Goal: Transaction & Acquisition: Purchase product/service

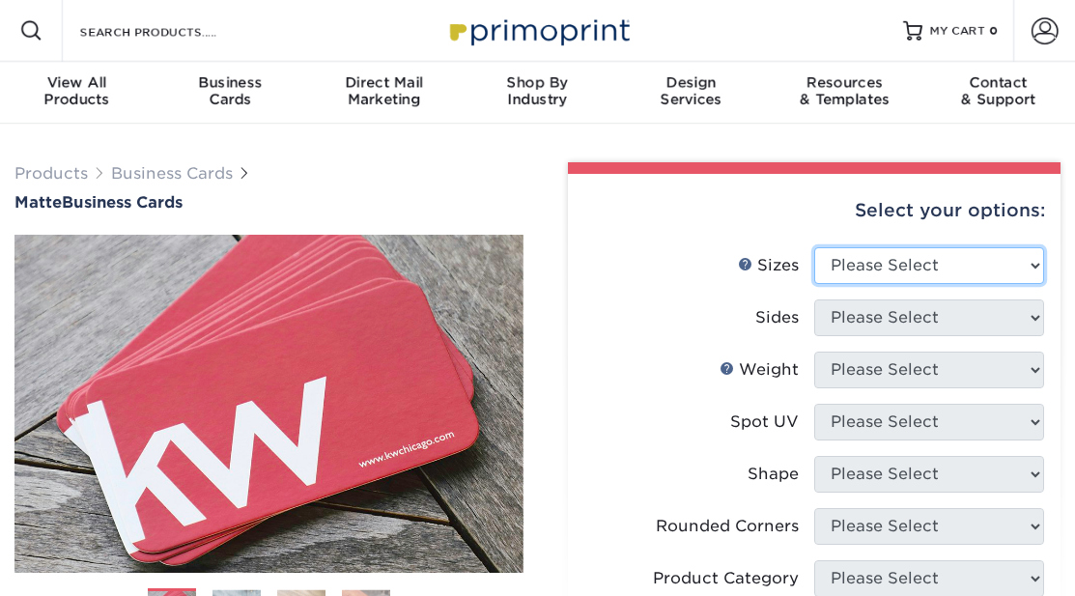
click at [880, 267] on select "Please Select 1.5" x 3.5" - Mini 1.75" x 3.5" - Mini 2" x 2" - Square 2" x 3" -…" at bounding box center [929, 265] width 230 height 37
select select "2.00x3.50"
click at [814, 247] on select "Please Select 1.5" x 3.5" - Mini 1.75" x 3.5" - Mini 2" x 2" - Square 2" x 3" -…" at bounding box center [929, 265] width 230 height 37
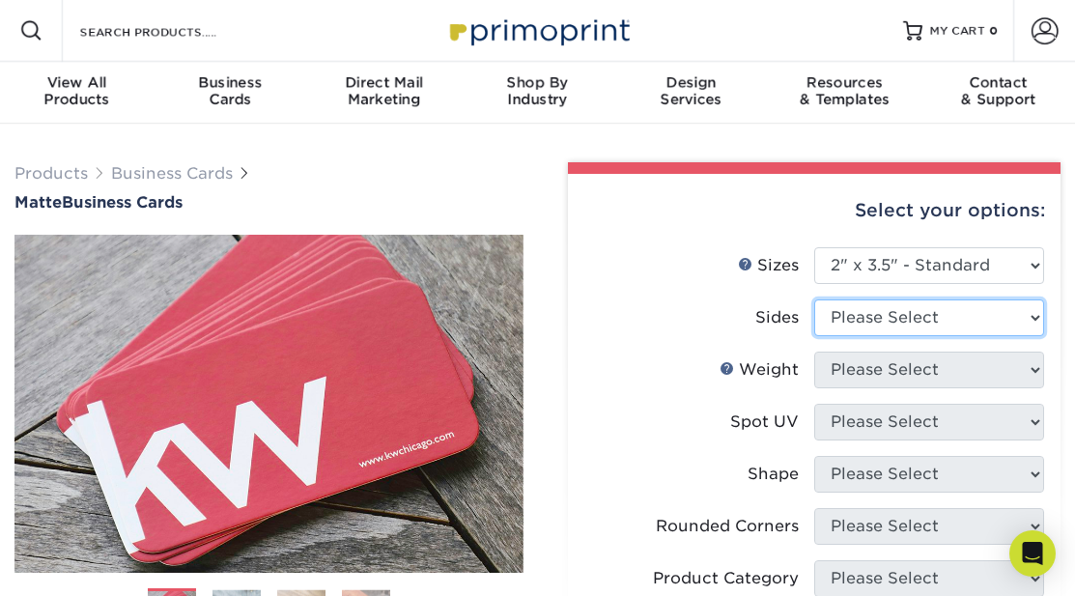
click at [879, 310] on select "Please Select Print Both Sides Print Front Only" at bounding box center [929, 317] width 230 height 37
select select "13abbda7-1d64-4f25-8bb2-c179b224825d"
click at [814, 299] on select "Please Select Print Both Sides Print Front Only" at bounding box center [929, 317] width 230 height 37
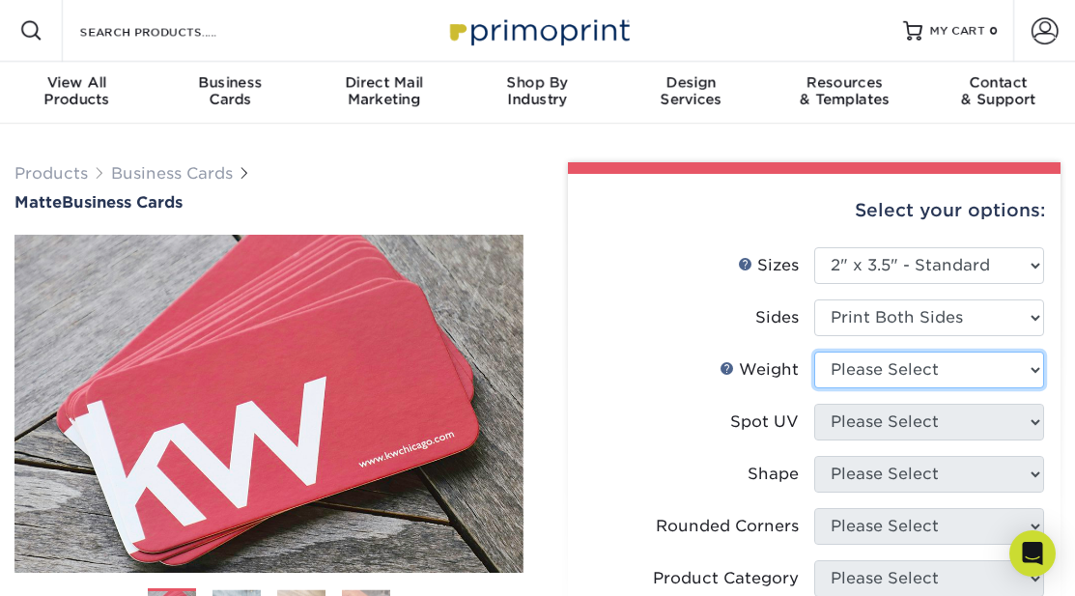
click at [903, 373] on select "Please Select 16PT 14PT" at bounding box center [929, 370] width 230 height 37
select select "16PT"
click at [814, 352] on select "Please Select 16PT 14PT" at bounding box center [929, 370] width 230 height 37
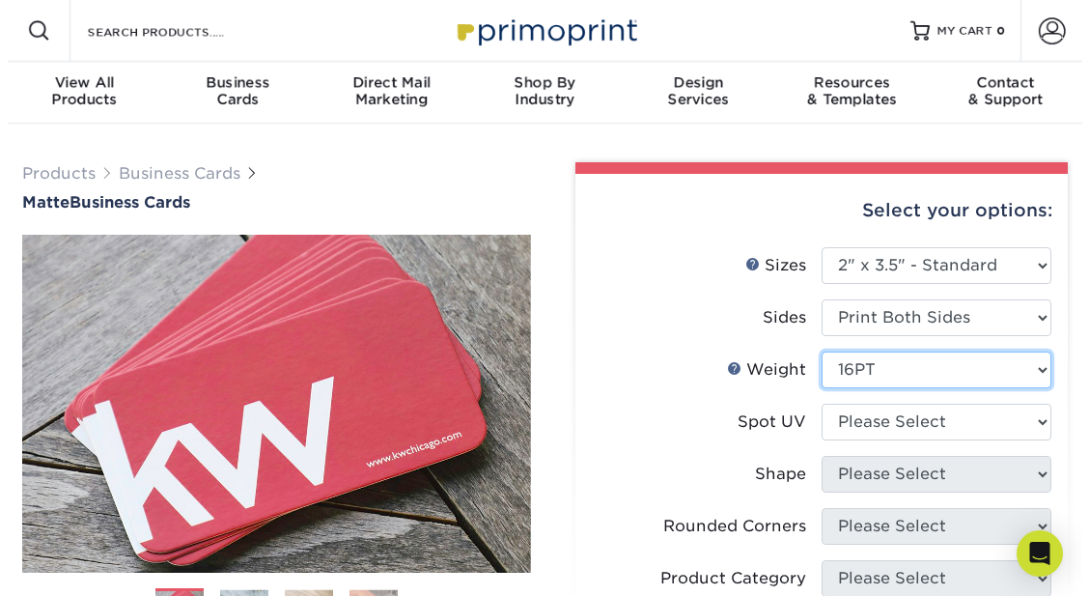
scroll to position [97, 0]
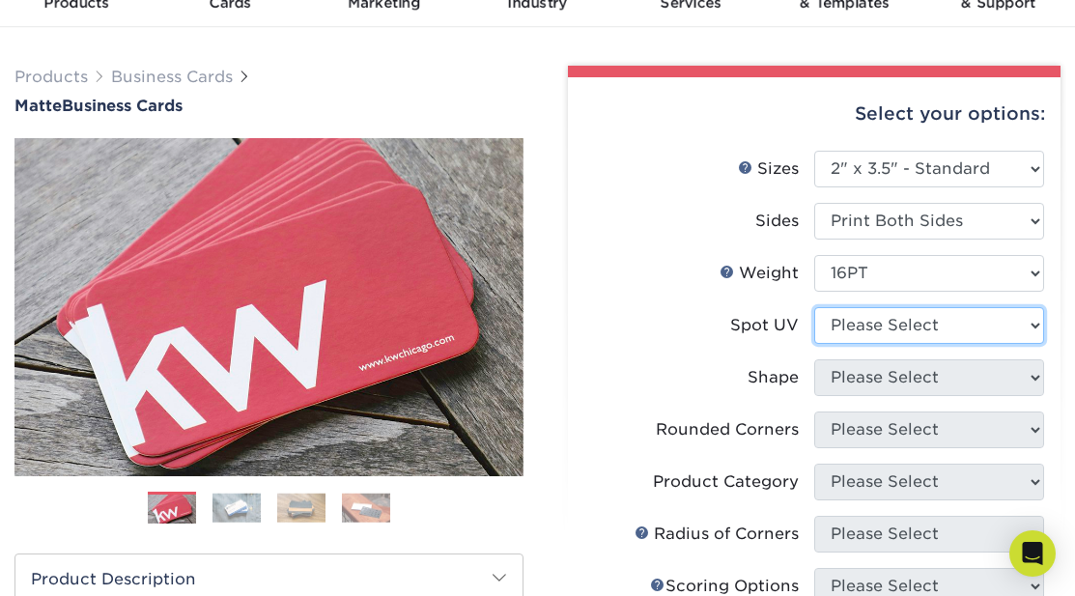
click at [854, 328] on select "Please Select No Spot UV Front and Back (Both Sides) Front Only Back Only" at bounding box center [929, 325] width 230 height 37
select select "1"
click at [814, 307] on select "Please Select No Spot UV Front and Back (Both Sides) Front Only Back Only" at bounding box center [929, 325] width 230 height 37
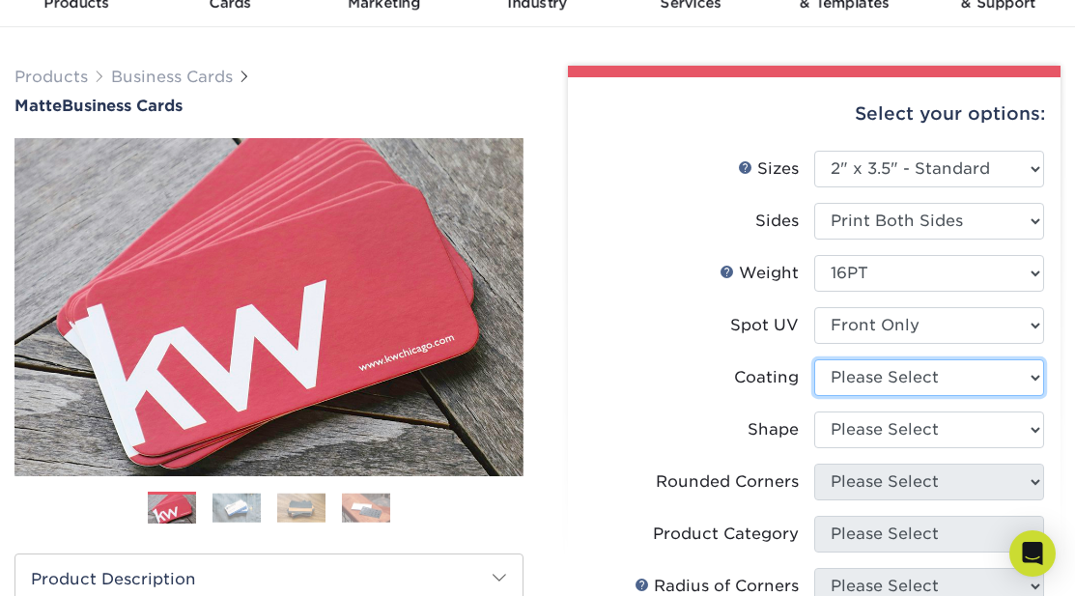
click at [856, 377] on select at bounding box center [929, 377] width 230 height 37
select select "121bb7b5-3b4d-429f-bd8d-bbf80e953313"
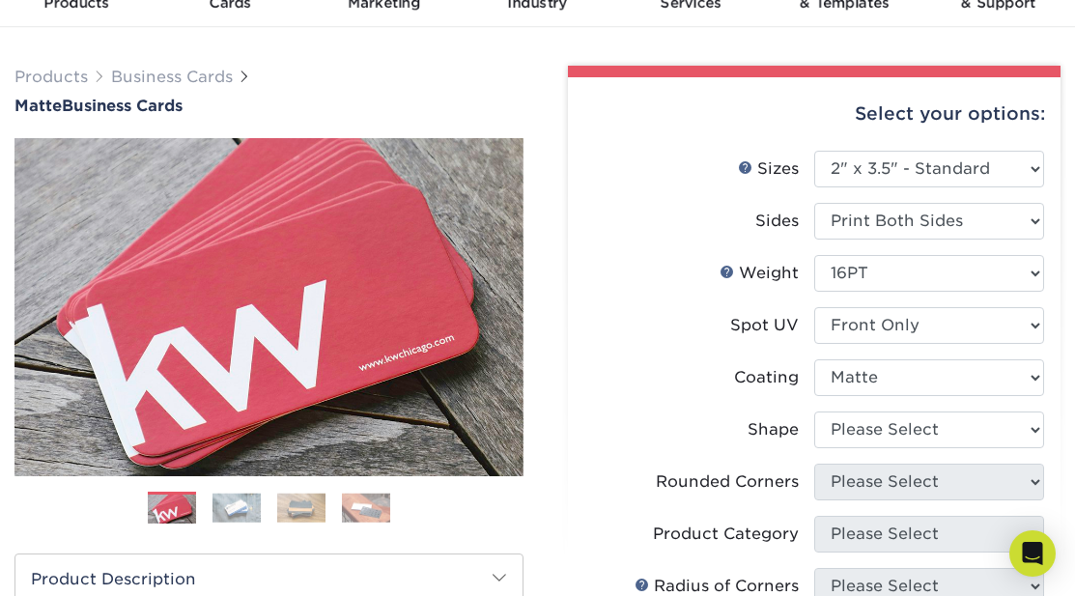
click at [814, 359] on select at bounding box center [929, 377] width 230 height 37
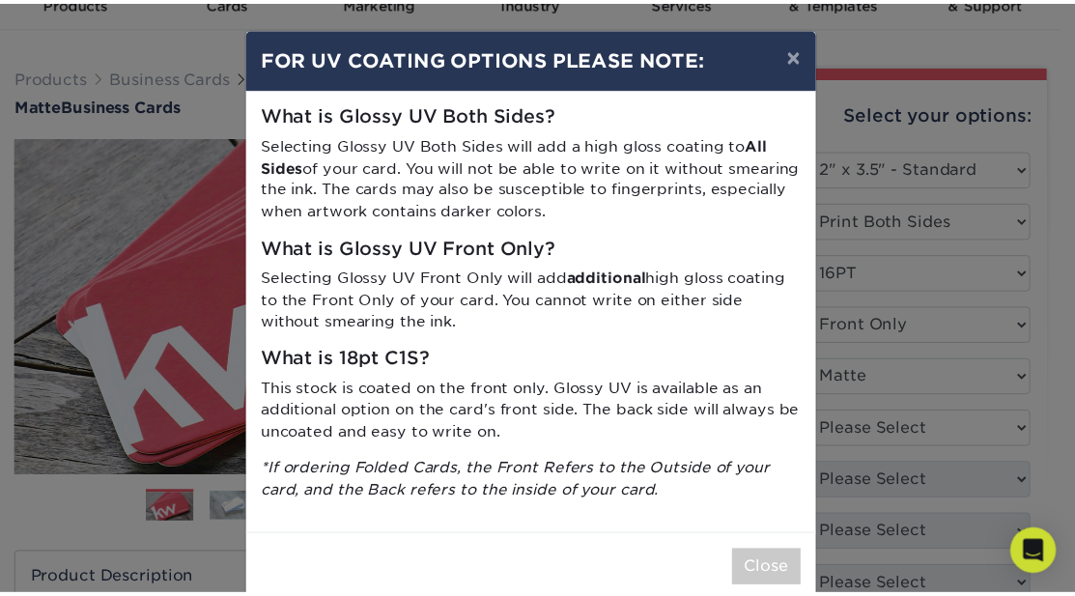
scroll to position [36, 0]
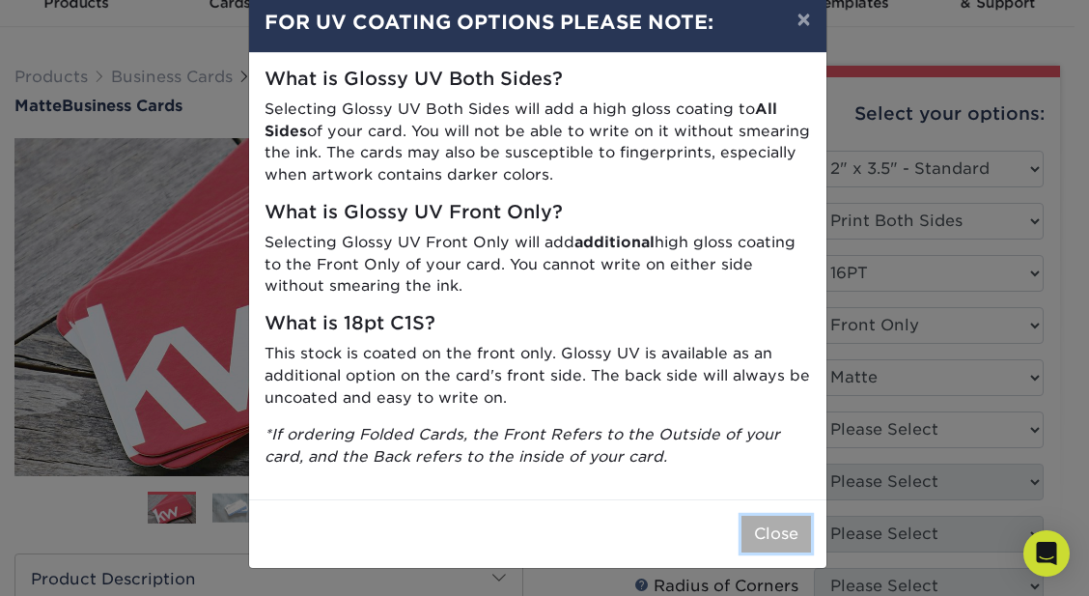
click at [742, 539] on button "Close" at bounding box center [777, 534] width 70 height 37
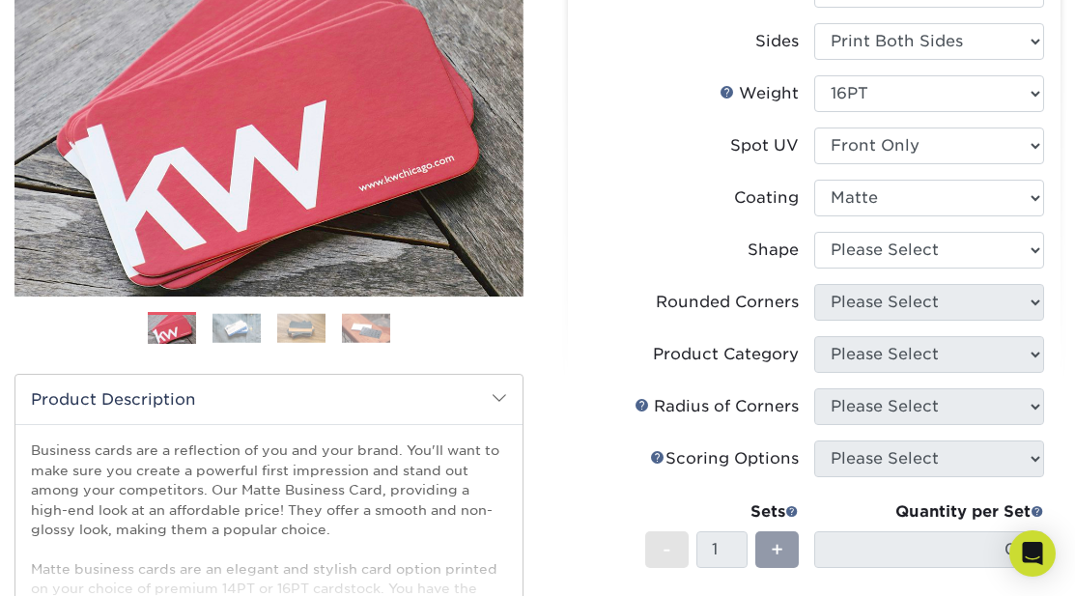
scroll to position [290, 0]
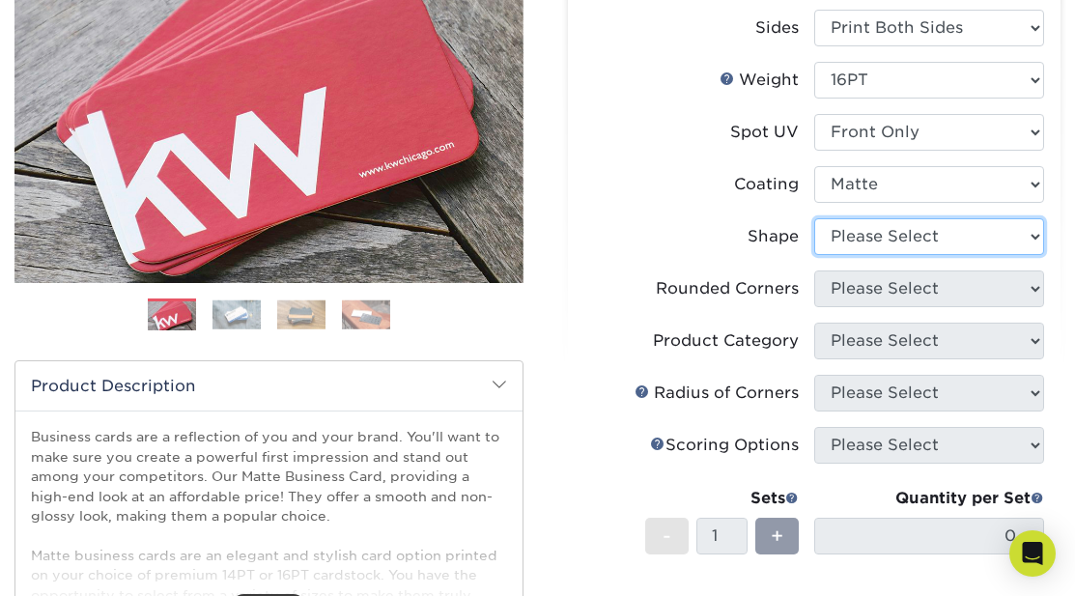
click at [855, 234] on select "Please Select Standard" at bounding box center [929, 236] width 230 height 37
select select "standard"
click at [814, 218] on select "Please Select Standard" at bounding box center [929, 236] width 230 height 37
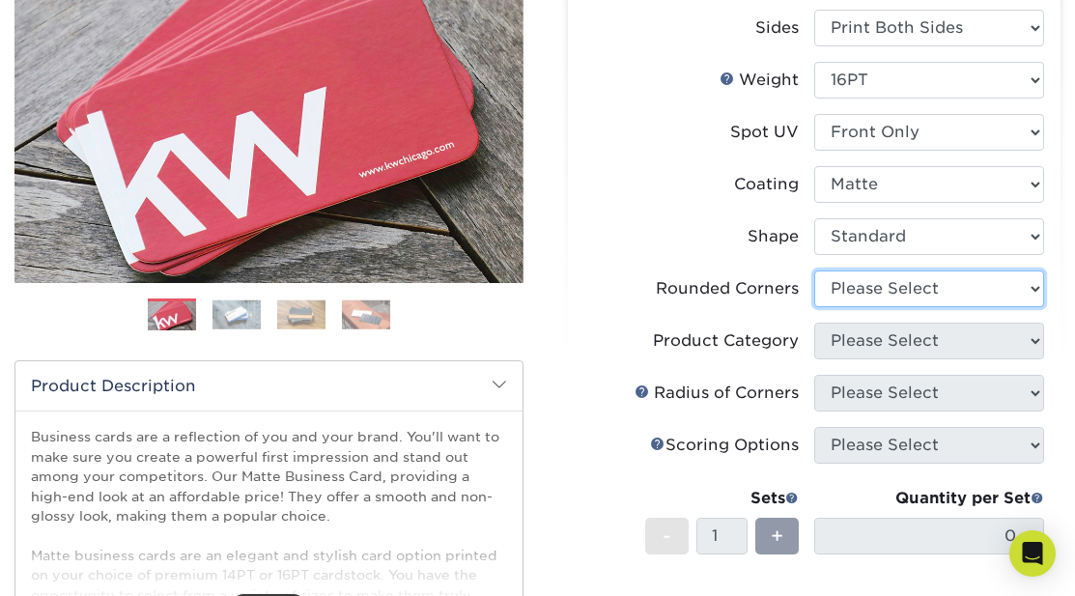
click at [877, 295] on select "Please Select Yes - Round 2 Corners Yes - Round 4 Corners No" at bounding box center [929, 288] width 230 height 37
select select "0"
click at [814, 270] on select "Please Select Yes - Round 2 Corners Yes - Round 4 Corners No" at bounding box center [929, 288] width 230 height 37
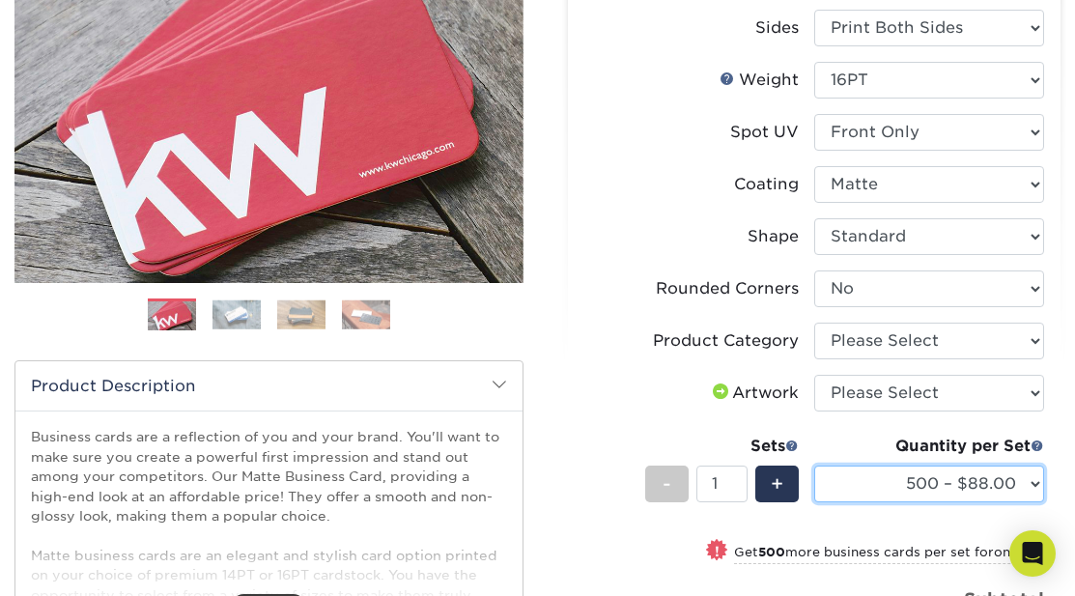
click at [882, 477] on select "500 – $88.00 1000 – $109.00 2500 – $205.00 5000 – $279.00 10000 – $612.00 15000…" at bounding box center [929, 484] width 230 height 37
click at [656, 253] on label "Shape" at bounding box center [699, 236] width 230 height 37
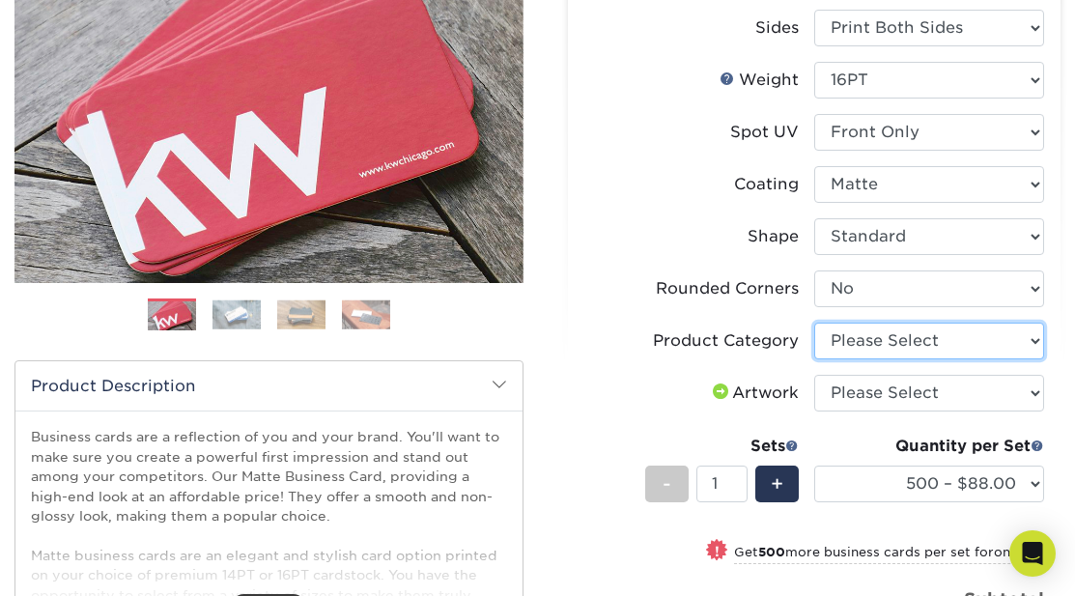
click at [912, 342] on select "Please Select Business Cards" at bounding box center [929, 341] width 230 height 37
select select "3b5148f1-0588-4f88-a218-97bcfdce65c1"
click at [814, 323] on select "Please Select Business Cards" at bounding box center [929, 341] width 230 height 37
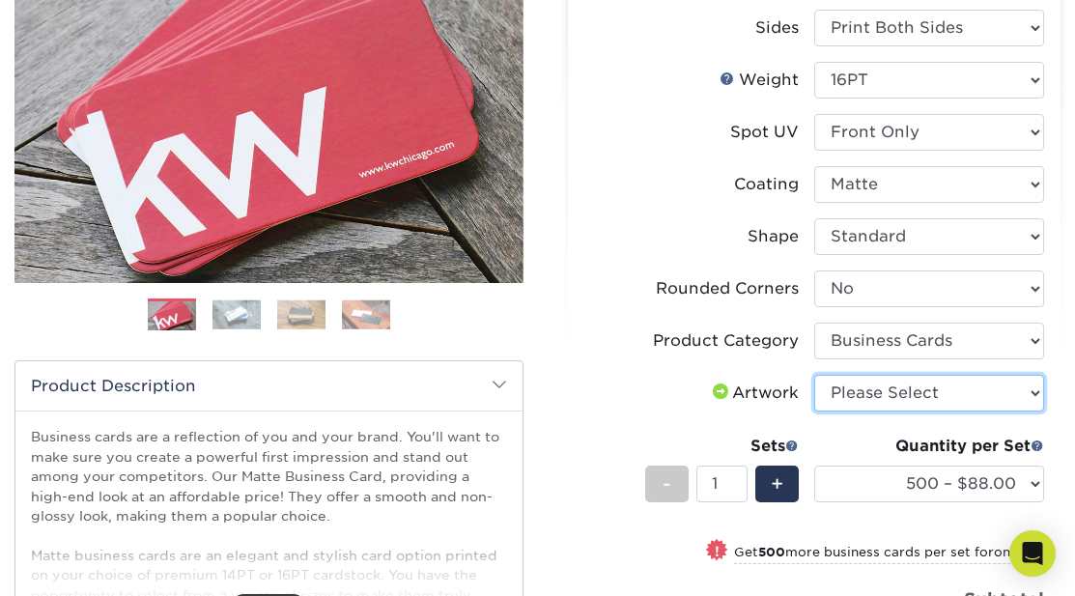
click at [904, 398] on select "Please Select I will upload files I need a design - $100" at bounding box center [929, 393] width 230 height 37
select select "upload"
click at [814, 375] on select "Please Select I will upload files I need a design - $100" at bounding box center [929, 393] width 230 height 37
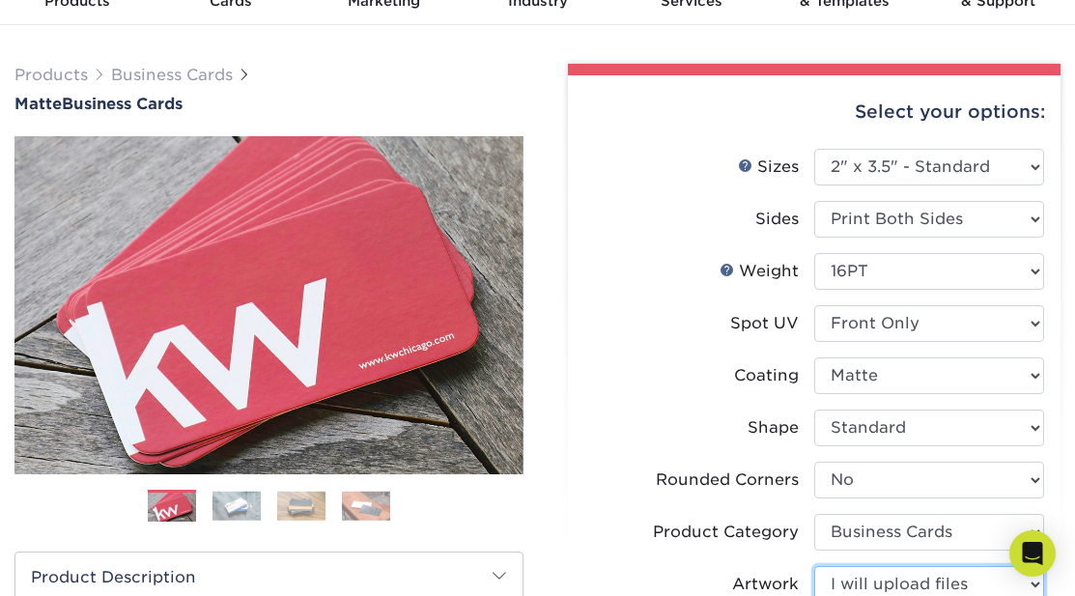
scroll to position [97, 0]
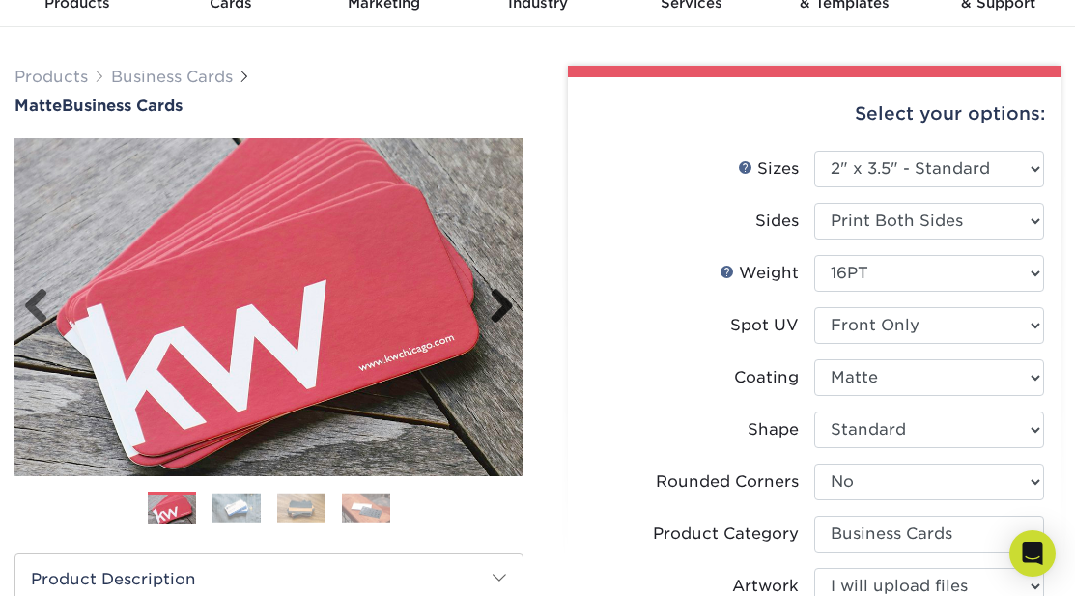
click at [504, 307] on link "Next" at bounding box center [494, 307] width 39 height 39
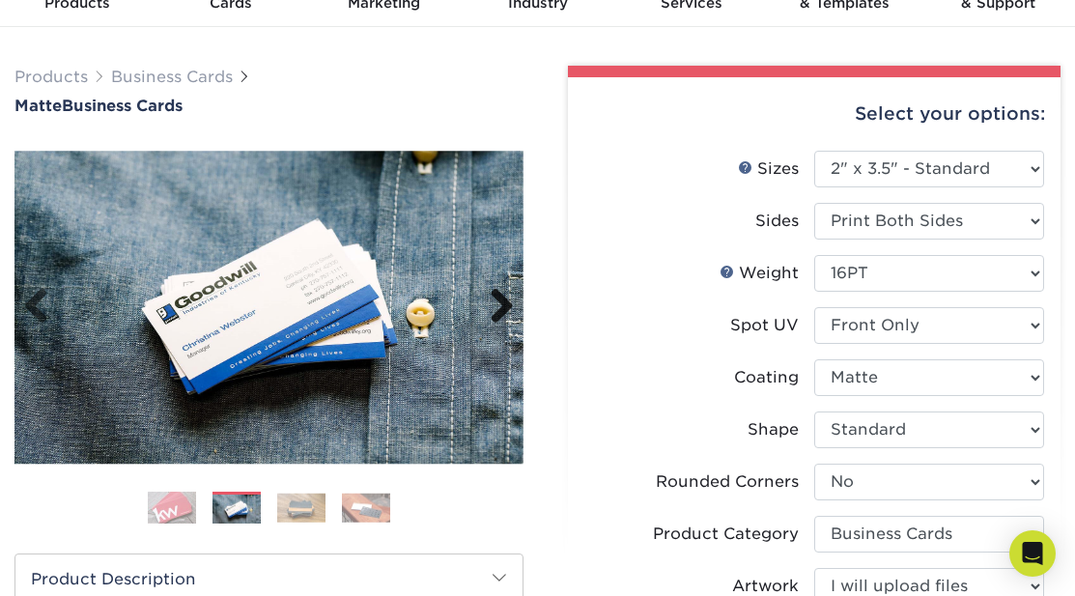
click at [496, 306] on link "Next" at bounding box center [494, 307] width 39 height 39
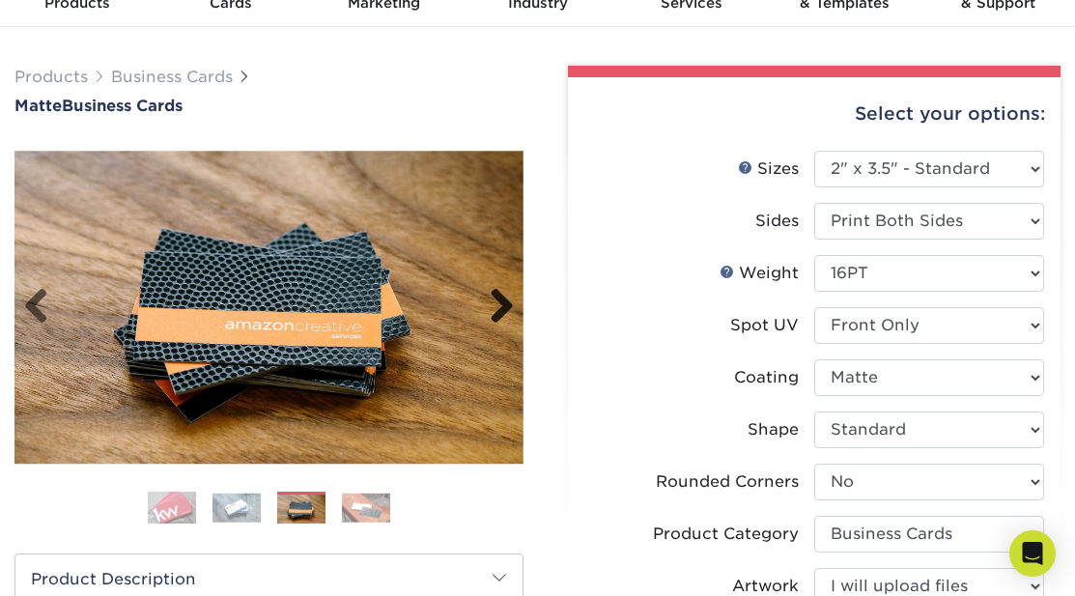
click at [496, 306] on link "Next" at bounding box center [494, 307] width 39 height 39
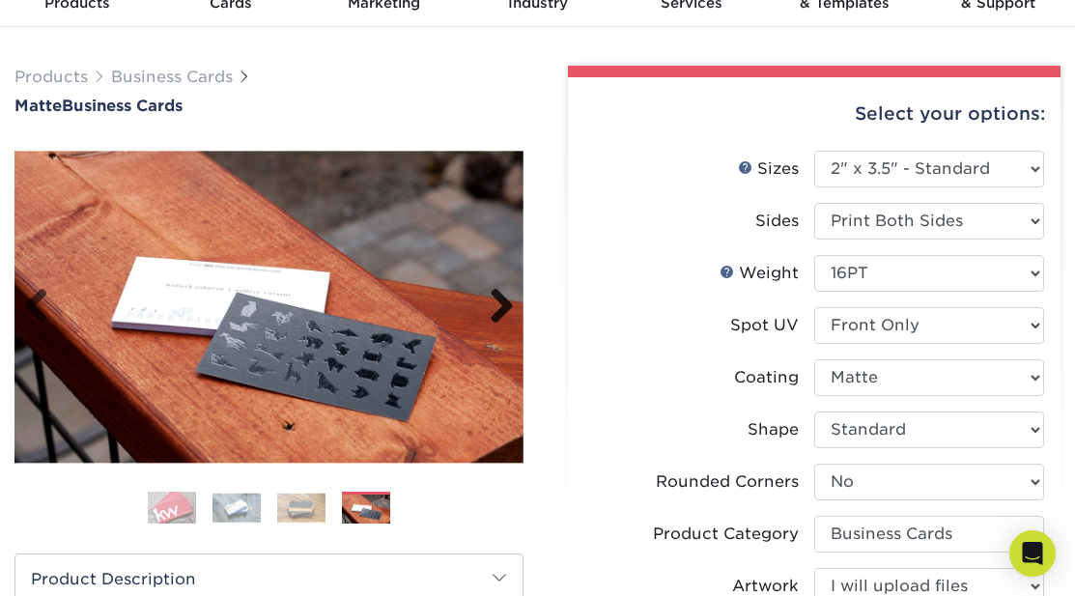
click at [496, 306] on link "Next" at bounding box center [494, 307] width 39 height 39
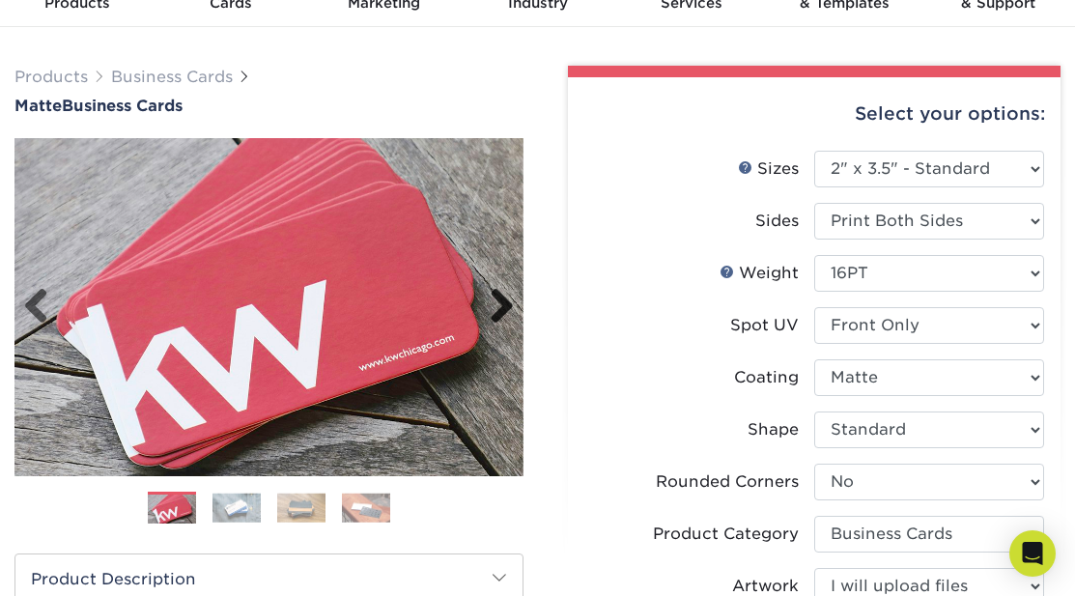
click at [496, 306] on link "Next" at bounding box center [494, 307] width 39 height 39
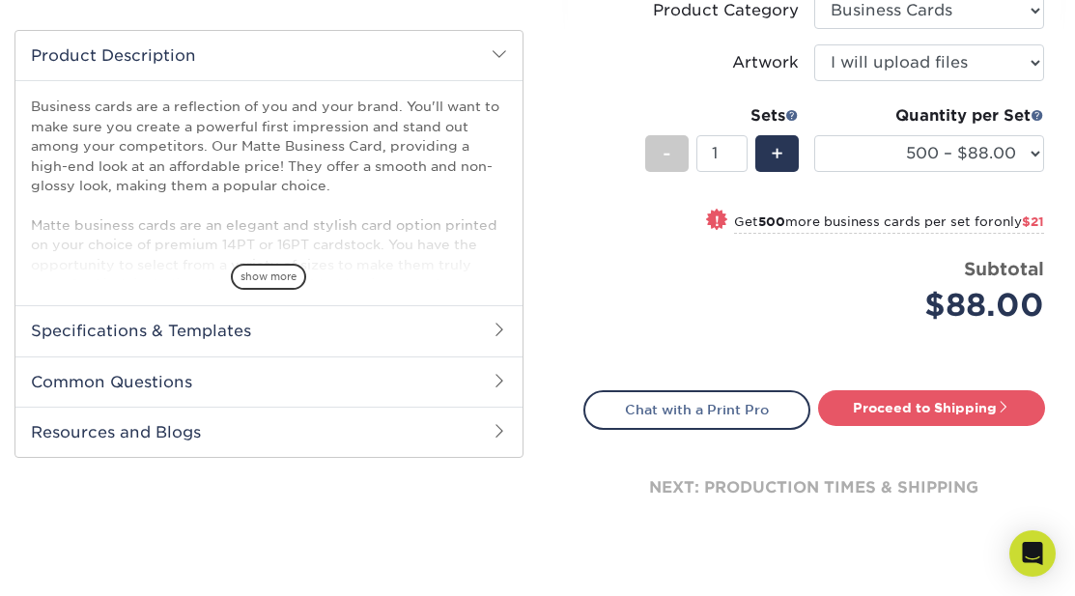
scroll to position [676, 0]
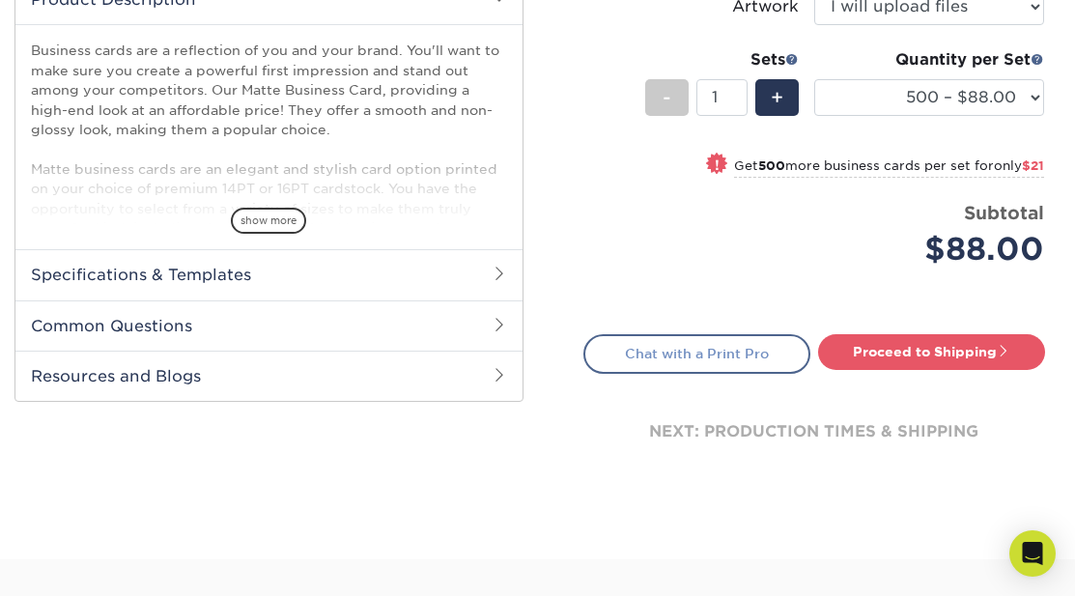
click at [698, 356] on link "Chat with a Print Pro" at bounding box center [696, 353] width 227 height 39
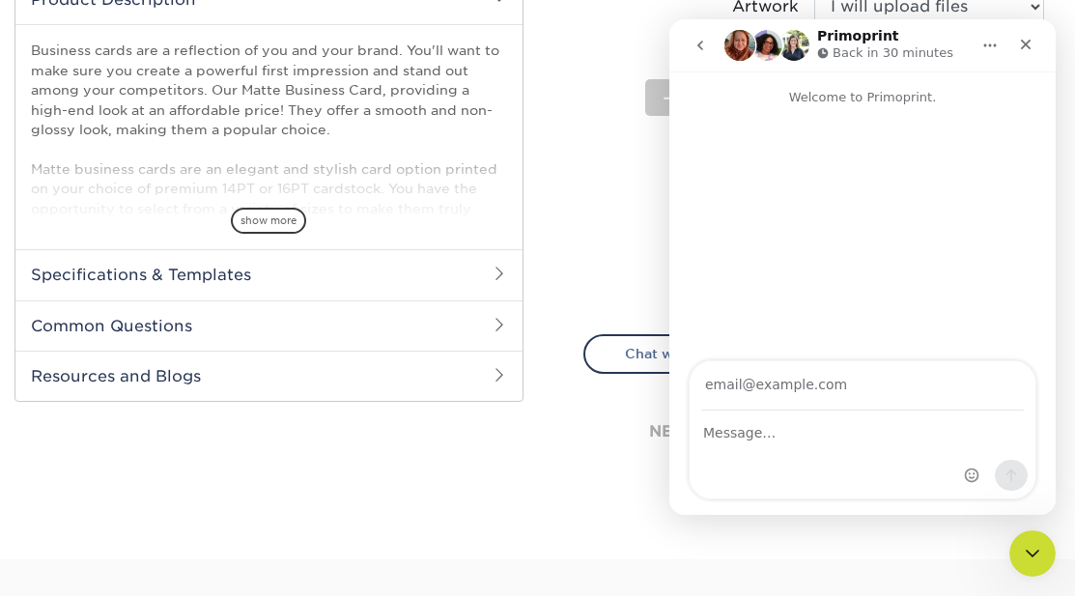
scroll to position [0, 0]
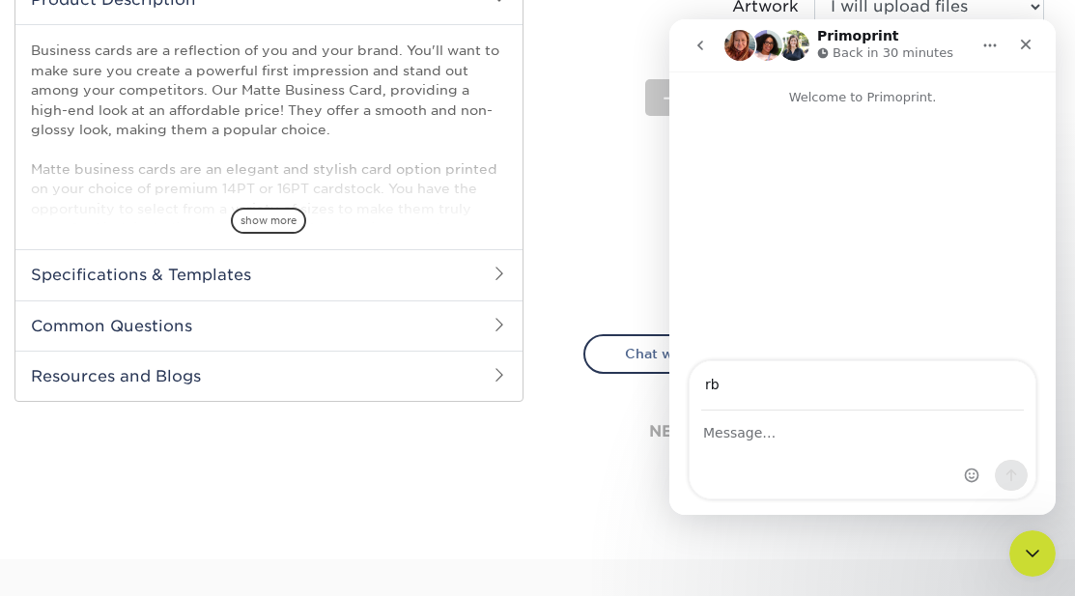
type input "[EMAIL_ADDRESS][DOMAIN_NAME]"
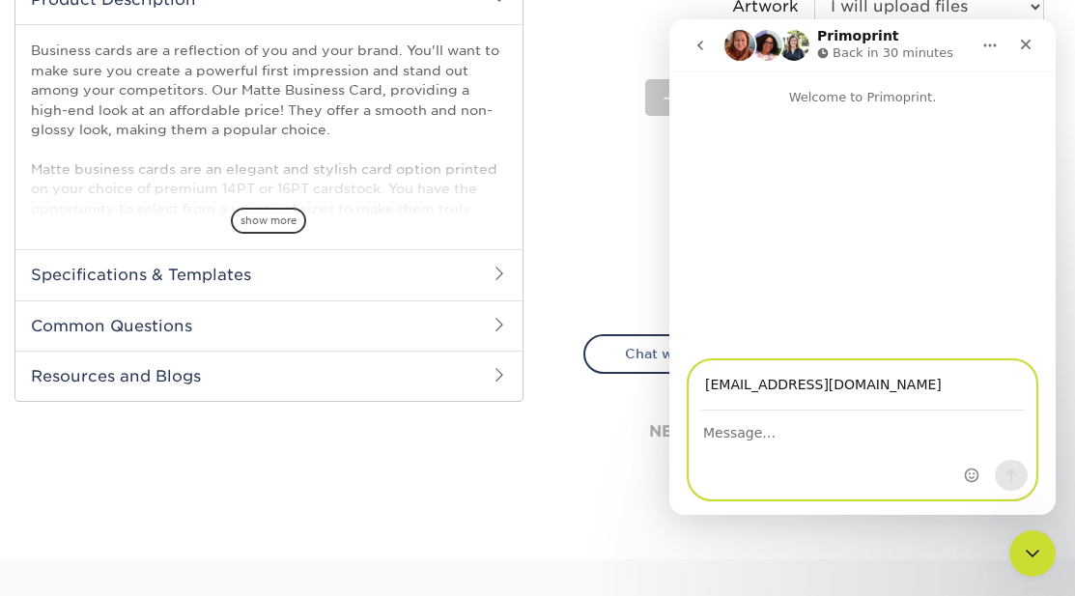
click at [803, 429] on textarea "Message…" at bounding box center [863, 427] width 346 height 33
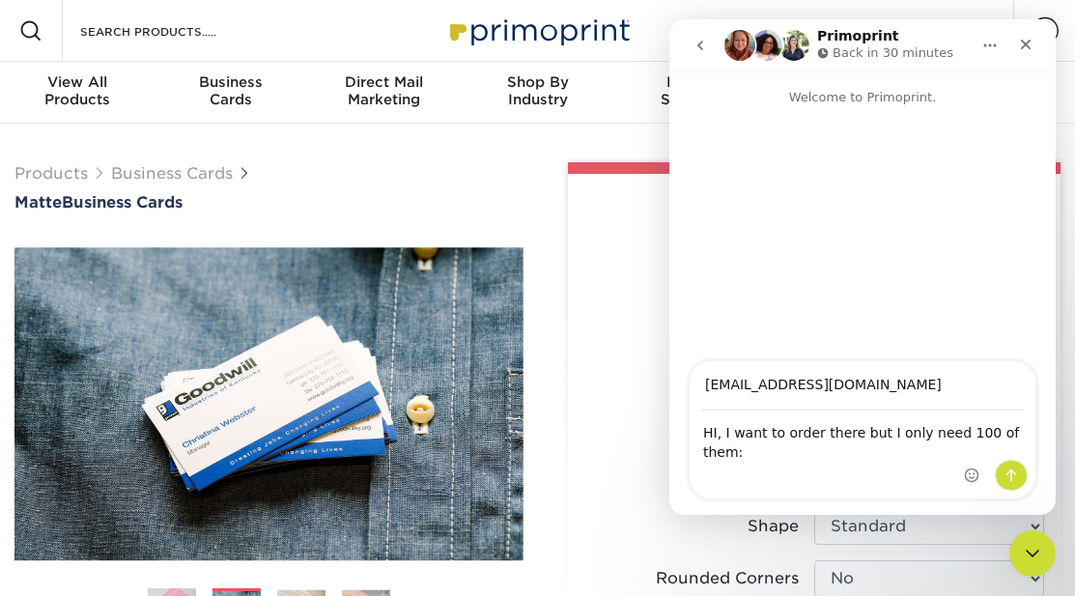
click at [776, 459] on div "HI, I want to order there but I only need 100 of them: HI, I want to order ther…" at bounding box center [863, 454] width 346 height 87
click at [776, 454] on div "HI, I want to order there but I only need 100 of them: HI, I want to order ther…" at bounding box center [863, 454] width 346 height 87
click at [1019, 432] on div "Intercom messenger" at bounding box center [996, 429] width 78 height 137
click at [1009, 432] on div "Intercom messenger" at bounding box center [996, 429] width 78 height 137
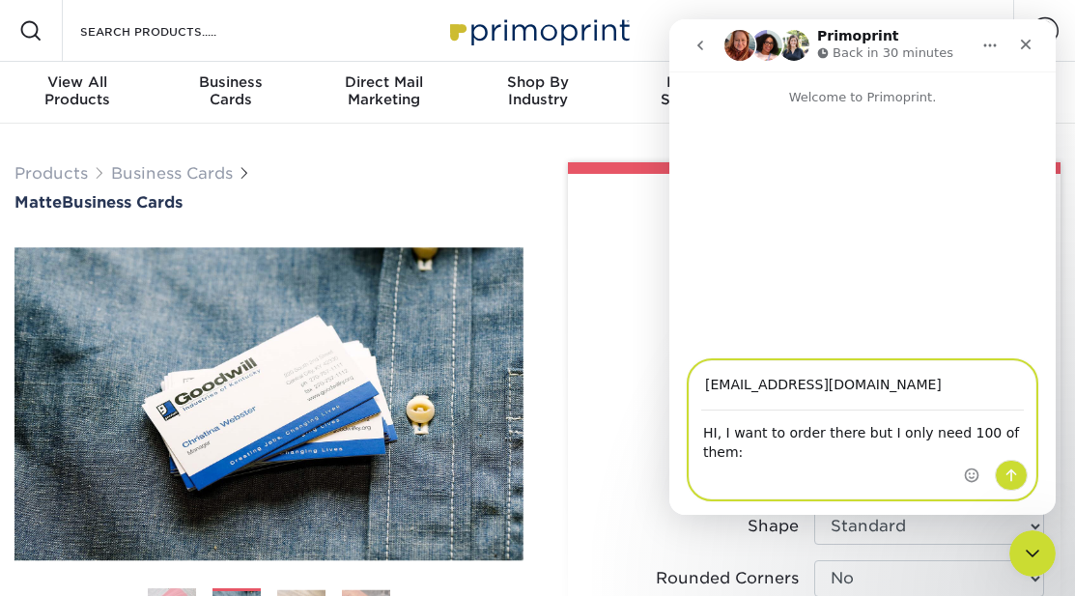
click at [871, 423] on textarea "HI, I want to order there but I only need 100 of them:" at bounding box center [863, 437] width 346 height 52
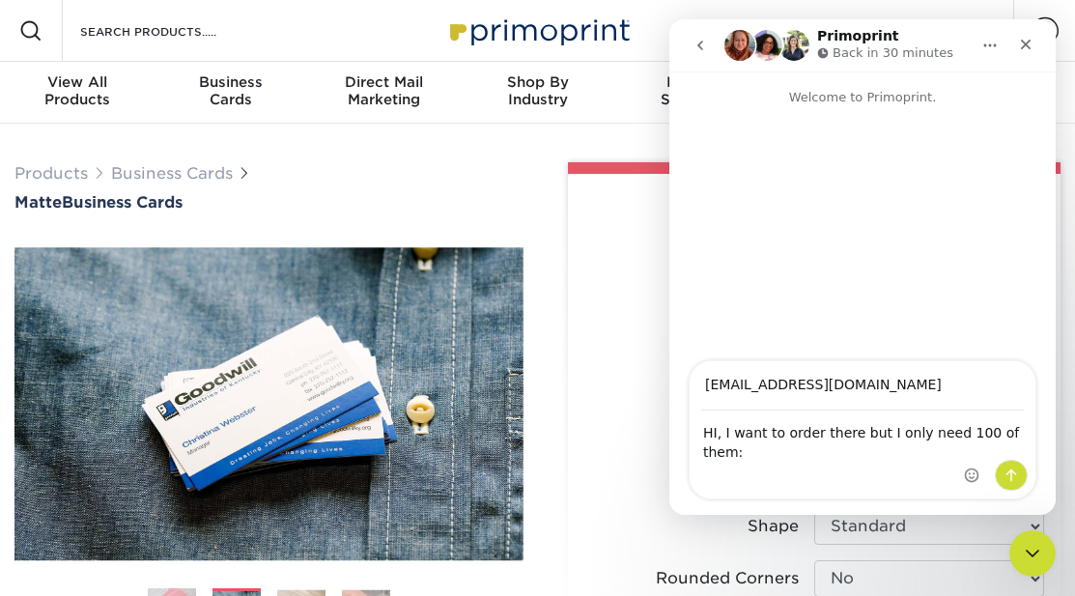
click at [1015, 432] on div "Intercom messenger" at bounding box center [996, 429] width 78 height 137
click at [1004, 431] on div "Intercom messenger" at bounding box center [996, 429] width 78 height 137
click at [1025, 438] on div "Intercom messenger" at bounding box center [996, 429] width 78 height 137
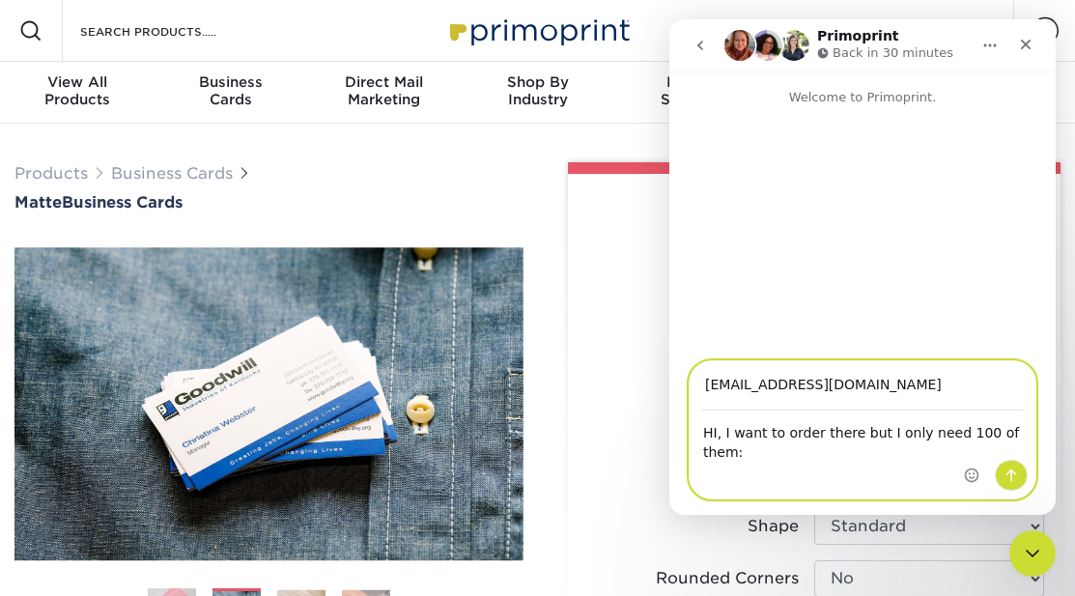
click at [792, 433] on textarea "HI, I want to order there but I only need 100 of them:" at bounding box center [863, 437] width 346 height 52
type textarea "HI, I want to order there but I only need 100 of them: UV raised Matte business…"
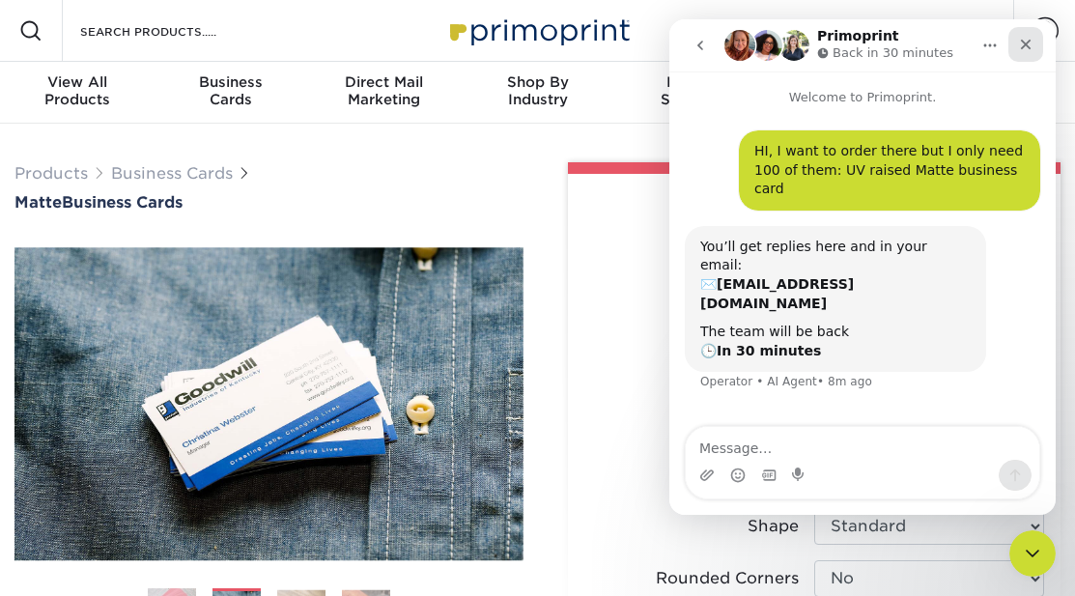
click at [1026, 42] on icon "Close" at bounding box center [1025, 44] width 15 height 15
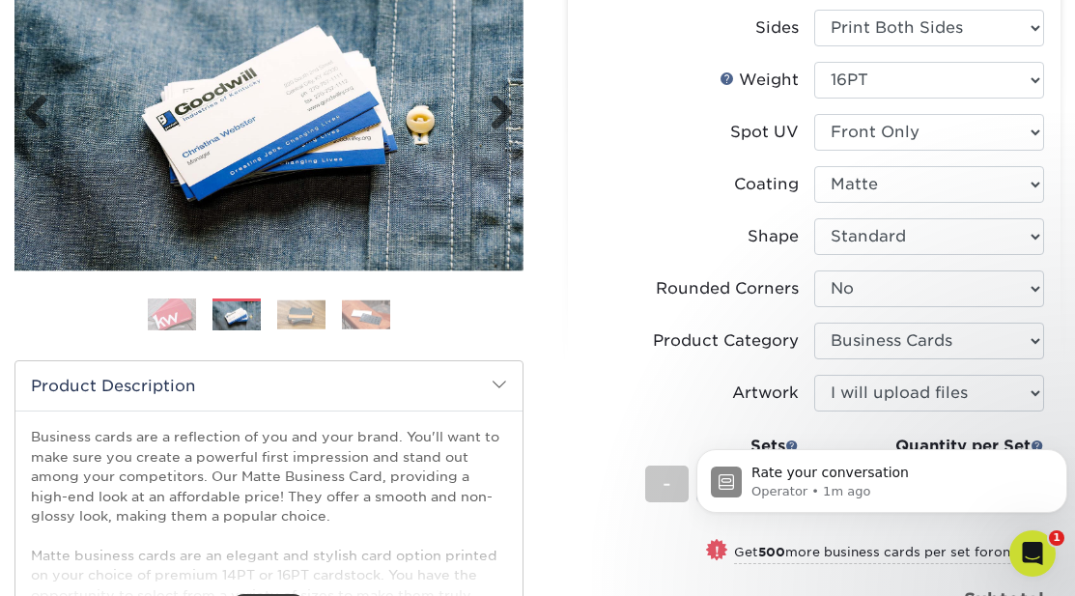
scroll to position [365, 0]
